Goal: Task Accomplishment & Management: Complete application form

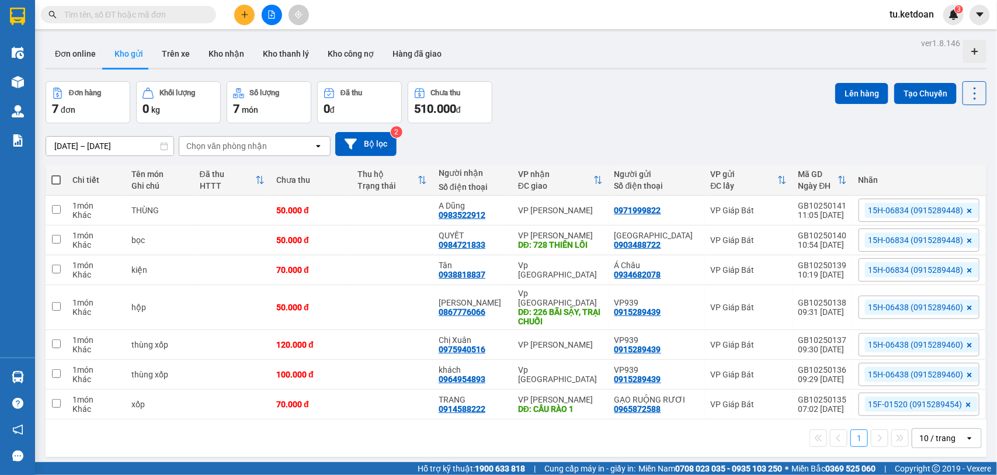
click at [127, 149] on input "[DATE] – [DATE]" at bounding box center [109, 146] width 127 height 19
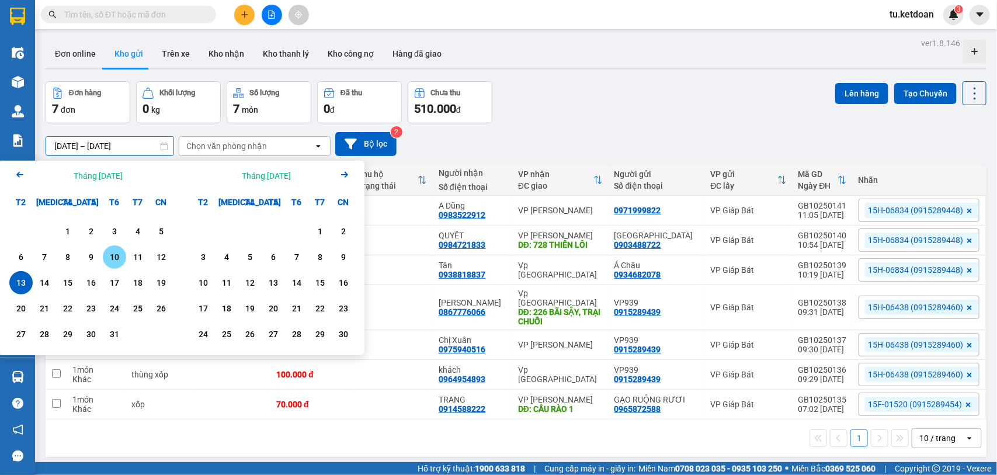
click at [119, 258] on div "10" at bounding box center [114, 257] width 16 height 14
type input "[DATE] – [DATE]"
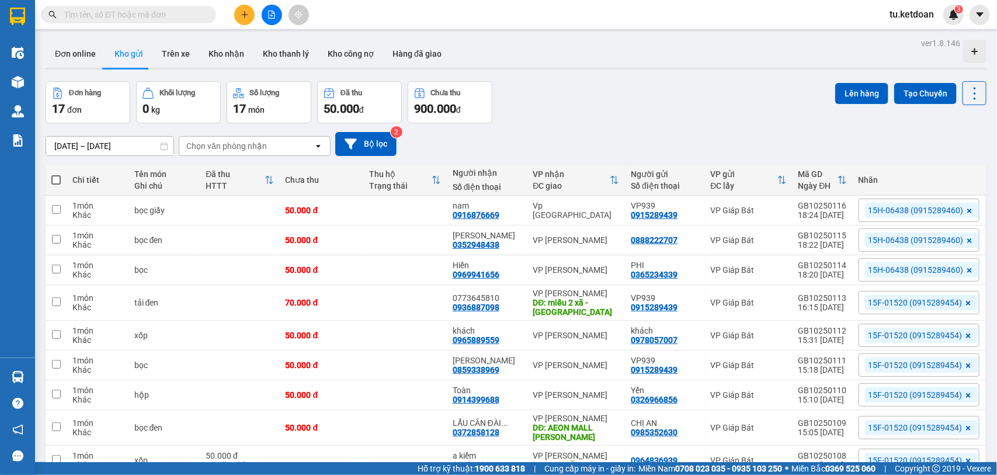
click at [165, 16] on input "text" at bounding box center [133, 14] width 138 height 13
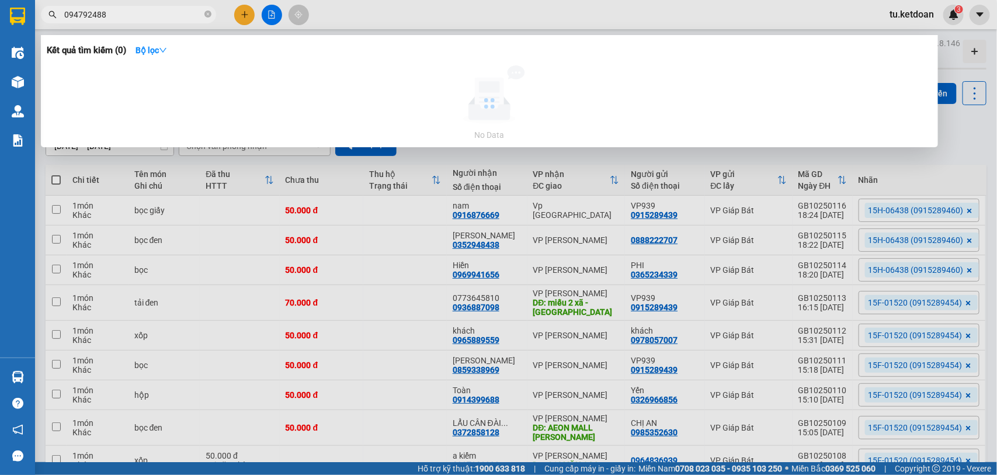
type input "0947924888"
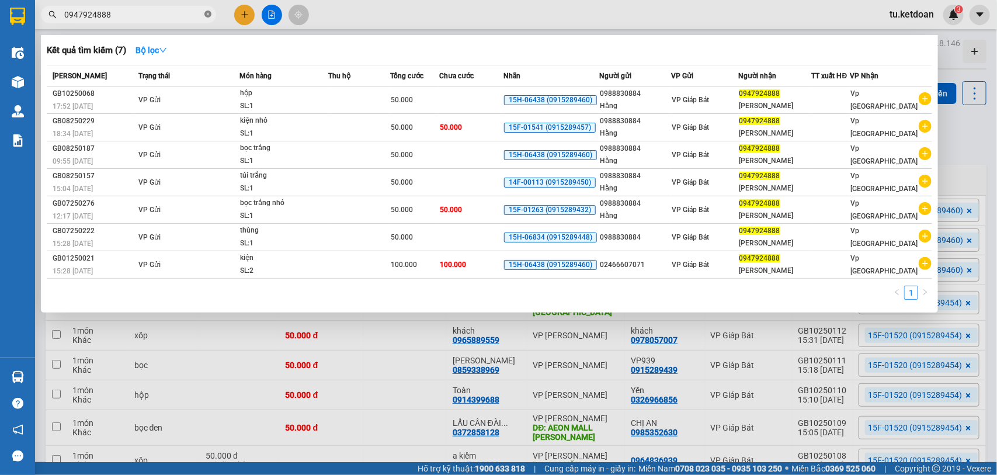
click at [209, 15] on icon "close-circle" at bounding box center [207, 14] width 7 height 7
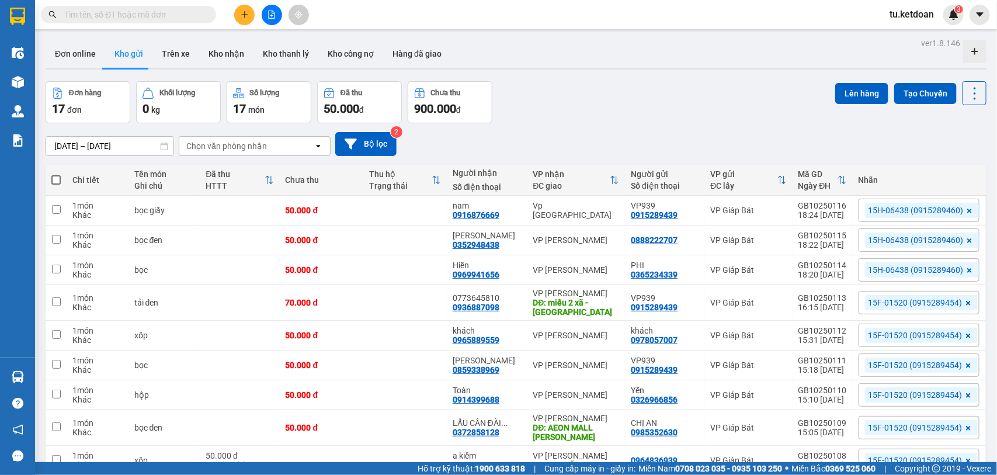
click at [339, 8] on div "Kết quả tìm kiếm ( 7 ) Bộ lọc Mã ĐH Trạng thái Món hàng Thu hộ Tổng cước Chưa c…" at bounding box center [498, 14] width 997 height 29
click at [129, 153] on div "ver 1.8.146 Đơn online Kho gửi Trên xe Kho nhận Kho thanh lý Kho công nợ Hàng đ…" at bounding box center [516, 291] width 951 height 512
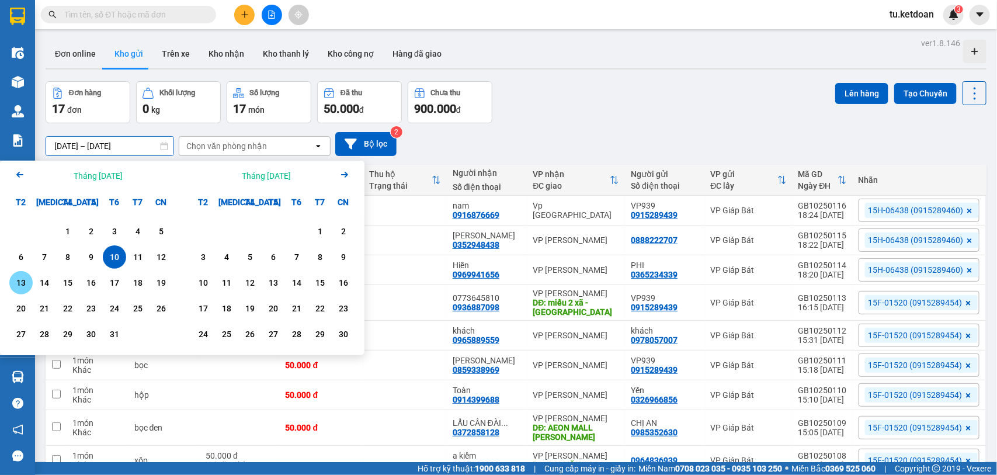
click at [25, 282] on div "13" at bounding box center [21, 283] width 16 height 14
type input "[DATE] – [DATE]"
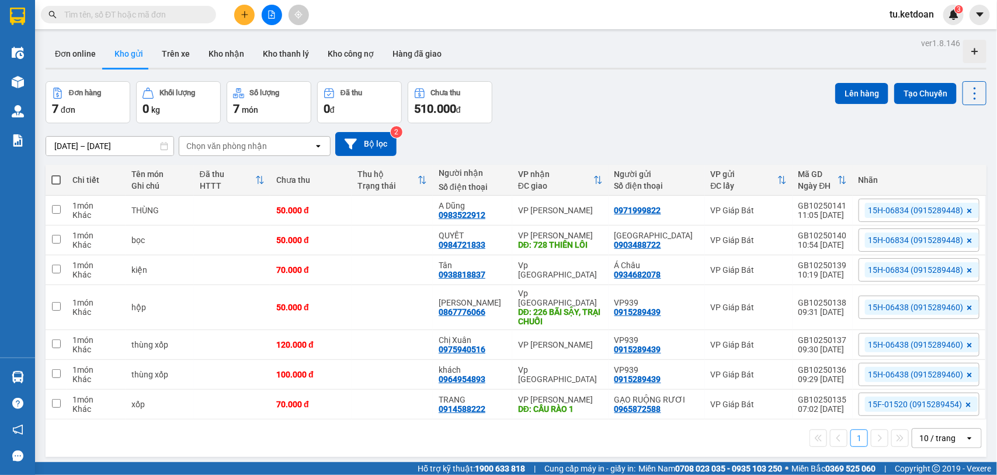
click at [582, 101] on div "Đơn hàng 7 đơn Khối lượng 0 kg Số lượng 7 món Đã thu 0 đ Chưa thu 510.000 đ Lên…" at bounding box center [516, 102] width 941 height 42
click at [242, 15] on icon "plus" at bounding box center [245, 15] width 8 height 8
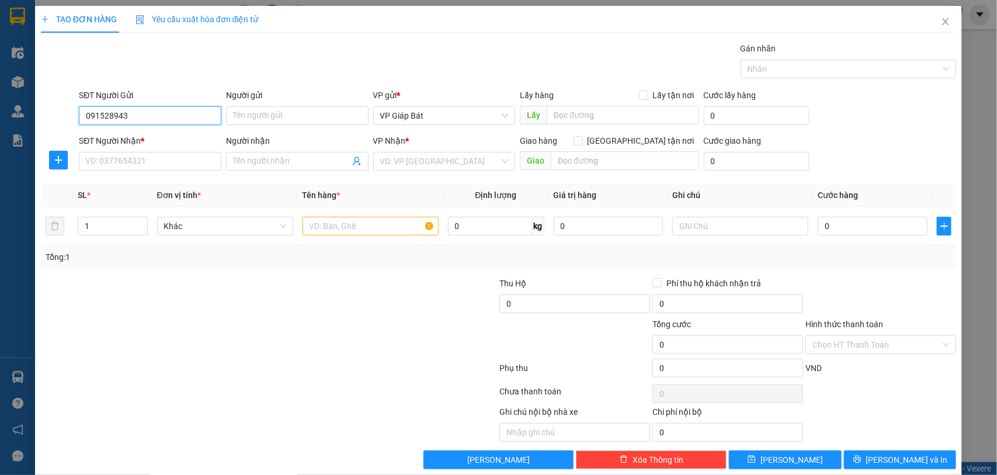
type input "0915289439"
click at [126, 137] on div "0915289439 - VP939" at bounding box center [148, 139] width 127 height 13
type input "VP939"
type input "0915289439"
click at [124, 158] on input "SĐT Người Nhận *" at bounding box center [150, 161] width 143 height 19
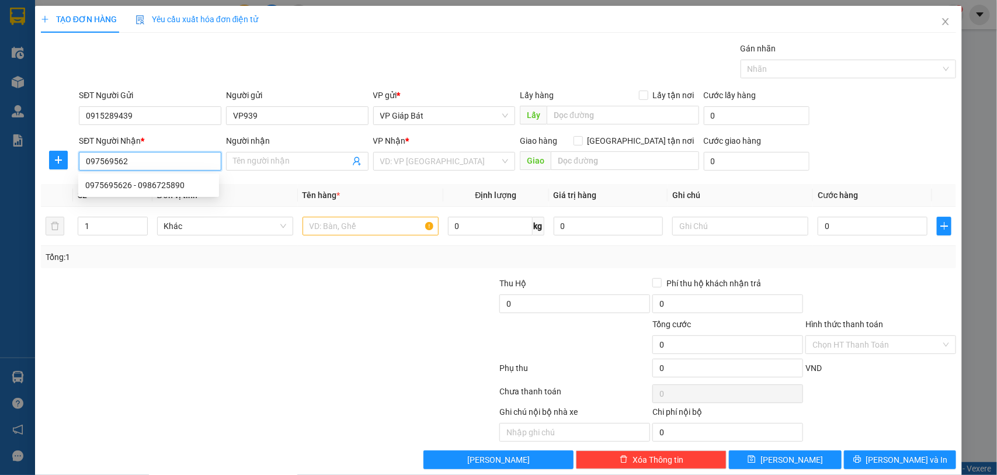
type input "0975695626"
click at [156, 189] on div "0975695626 - 0986725890" at bounding box center [148, 185] width 127 height 13
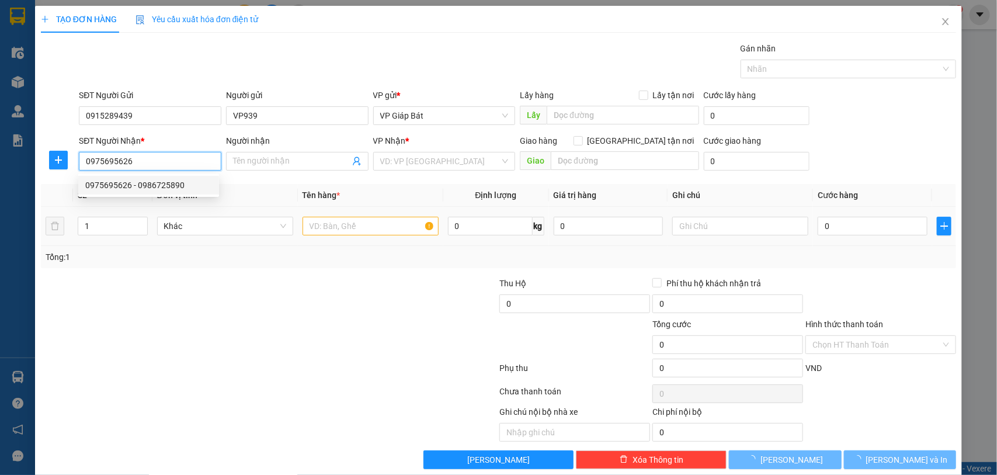
type input "0986725890"
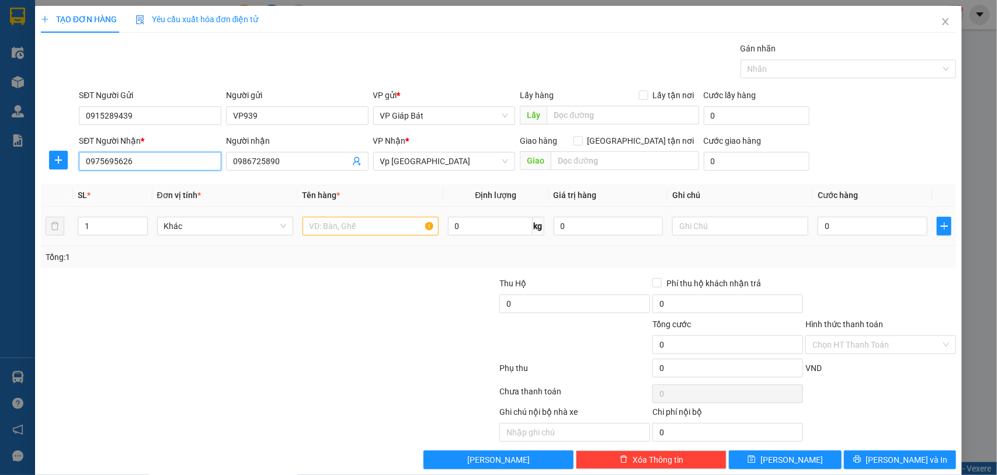
type input "0975695626"
click at [329, 221] on input "text" at bounding box center [371, 226] width 136 height 19
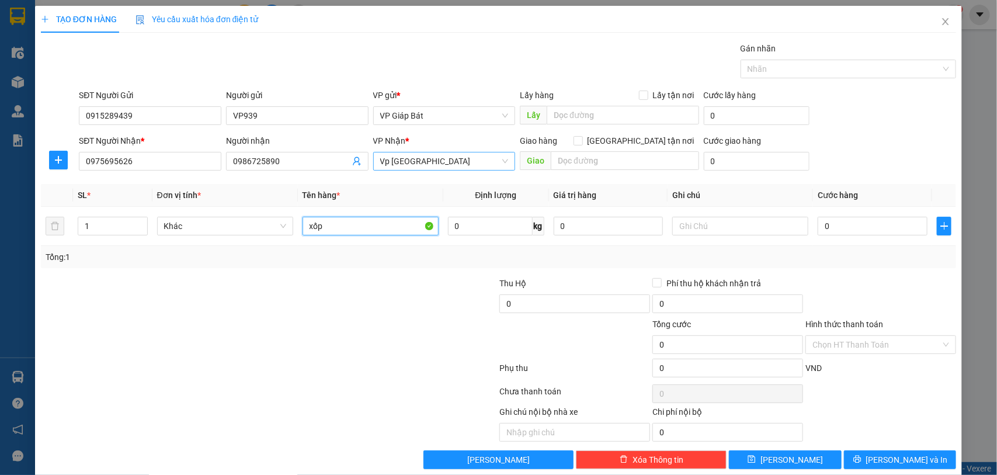
click at [440, 161] on span "Vp [GEOGRAPHIC_DATA]" at bounding box center [444, 161] width 129 height 18
type input "xốp"
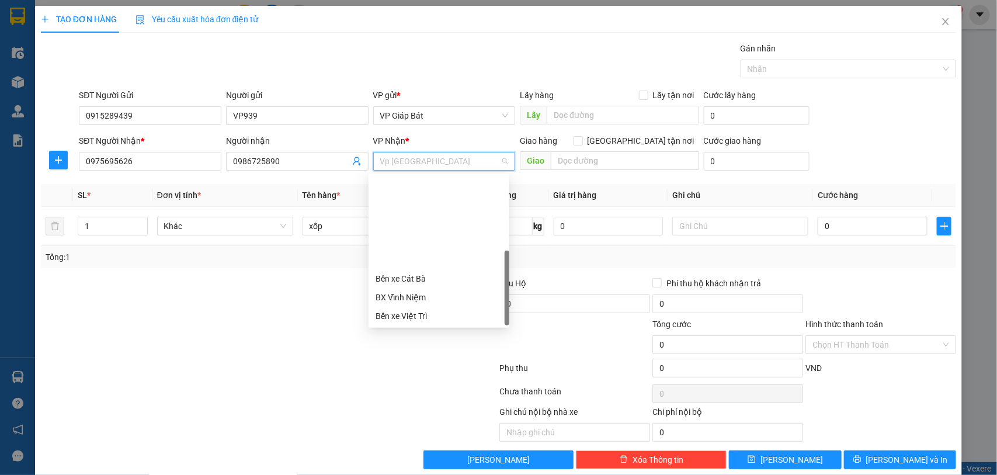
scroll to position [112, 0]
click at [439, 314] on div "VP [PERSON_NAME]" at bounding box center [439, 316] width 127 height 13
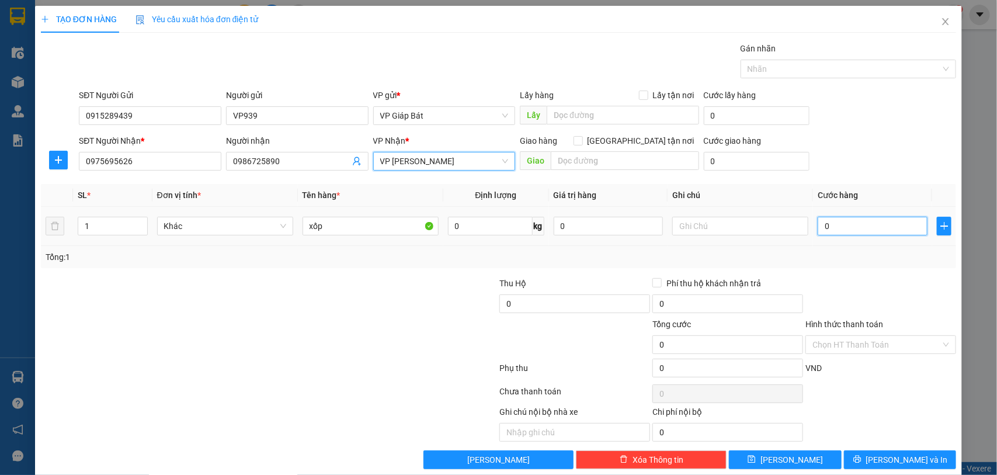
click at [825, 231] on input "0" at bounding box center [873, 226] width 110 height 19
type input "7"
type input "70"
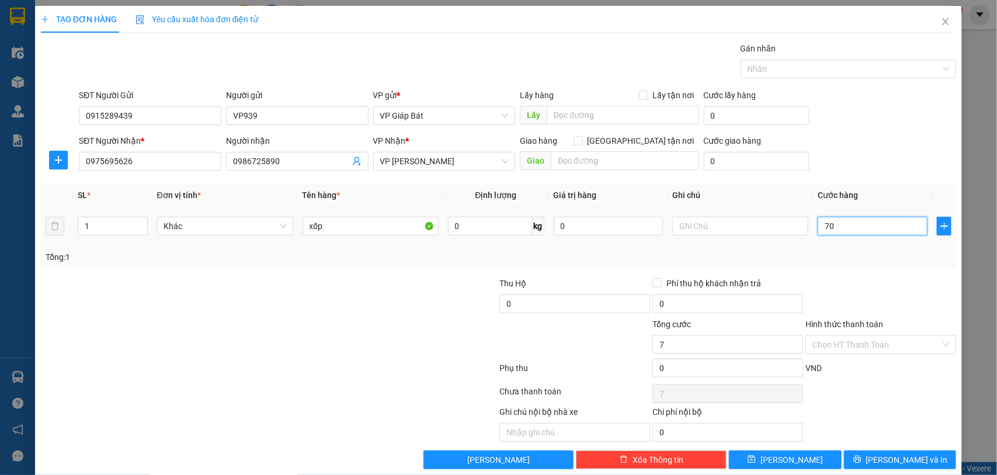
type input "70"
type input "700"
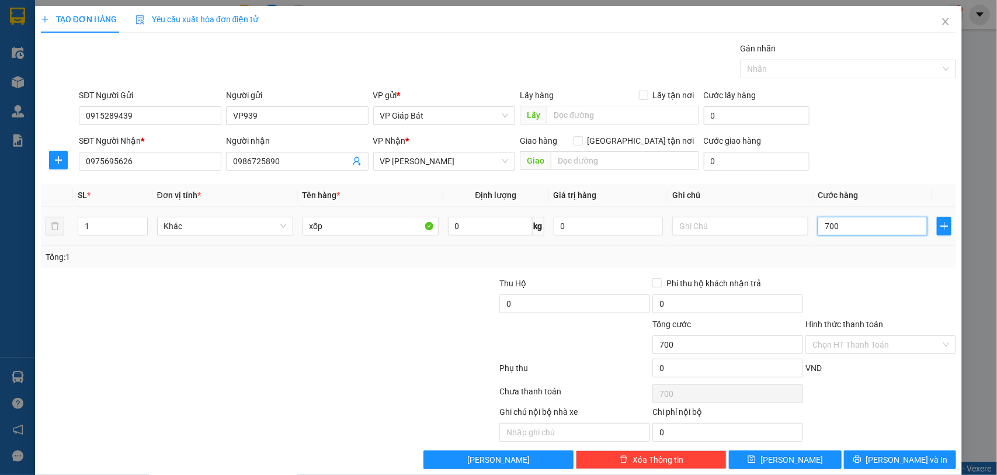
type input "7.000"
type input "70.000"
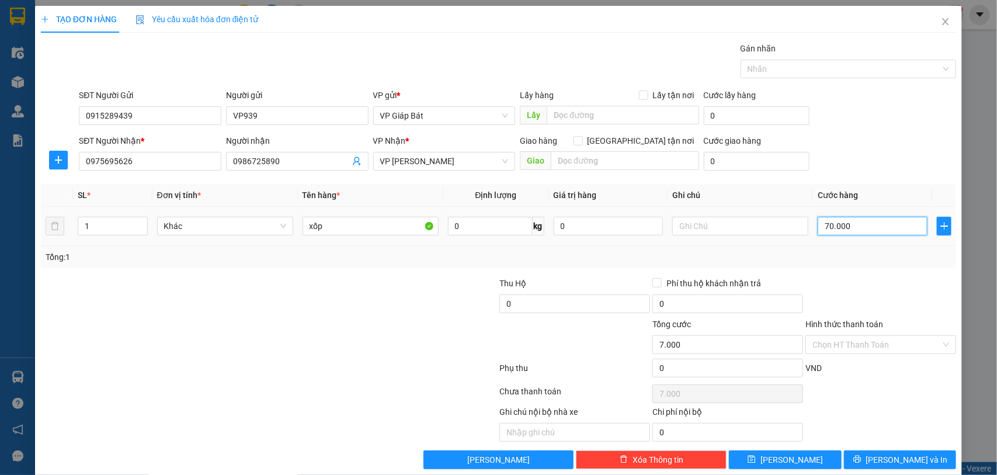
type input "70.000"
click at [786, 68] on div at bounding box center [843, 69] width 199 height 14
type input "70.000"
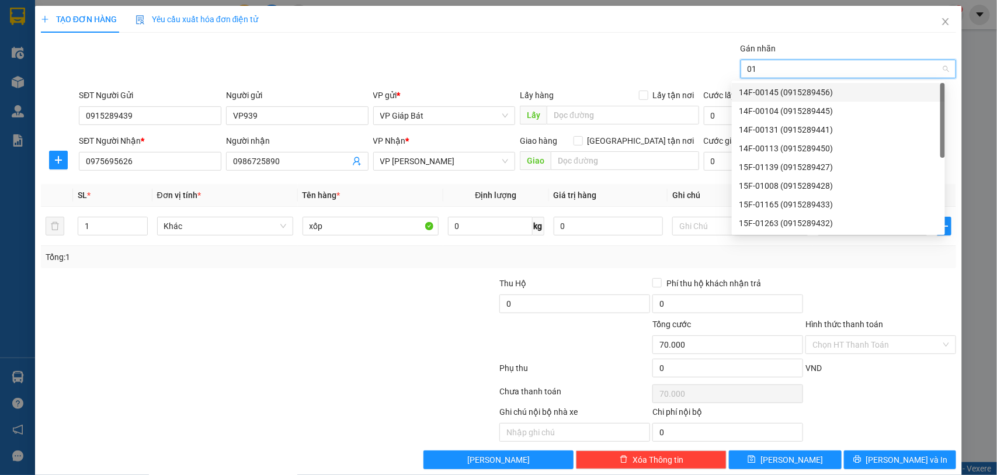
type input "01"
type input "0154"
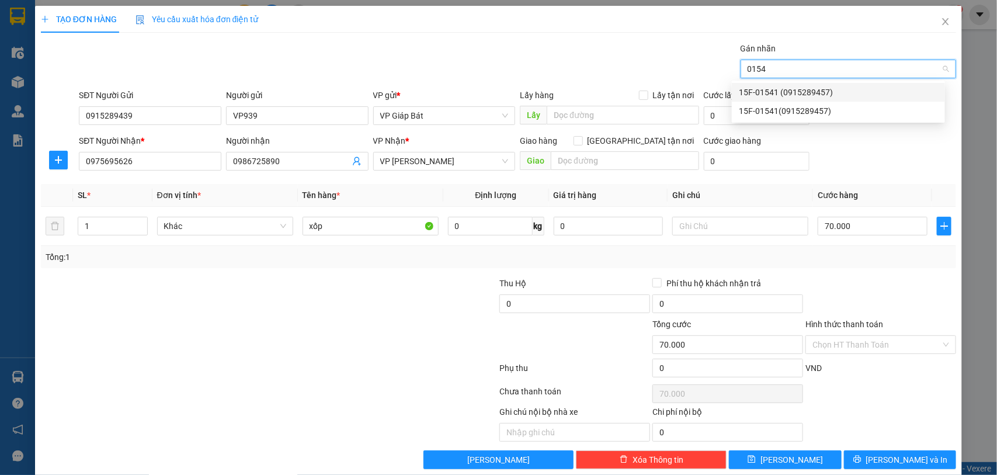
click at [813, 85] on div "15F-01541 (0915289457)" at bounding box center [838, 92] width 213 height 19
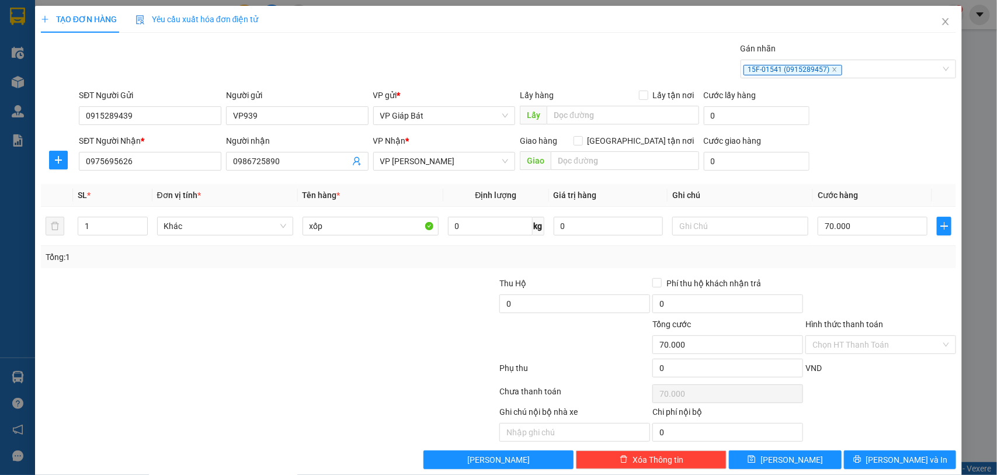
click at [878, 451] on div "Transit Pickup Surcharge Ids Transit Deliver Surcharge Ids Transit Deliver Surc…" at bounding box center [499, 255] width 916 height 427
click at [877, 459] on button "[PERSON_NAME] và In" at bounding box center [900, 459] width 112 height 19
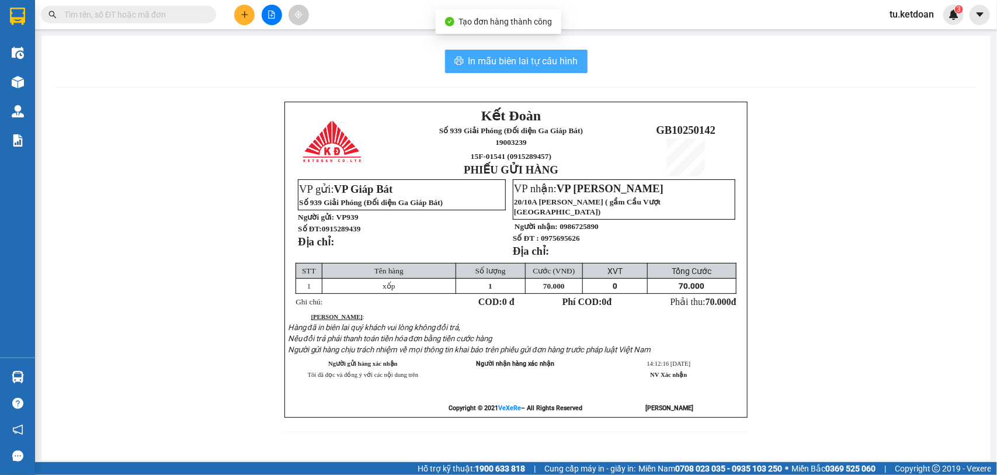
click at [532, 63] on span "In mẫu biên lai tự cấu hình" at bounding box center [524, 61] width 110 height 15
